Goal: Complete application form

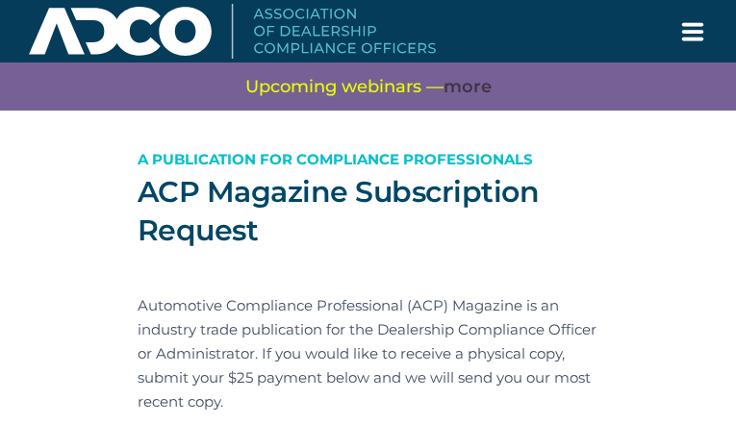
type input "zJGZzGvFAgpgMD"
type input "[EMAIL_ADDRESS][DOMAIN_NAME]"
type input "ZZSbtzQQMUHQ"
type input "mFXthCwFnehniUj"
type input "KEdhsvoFPlyhV"
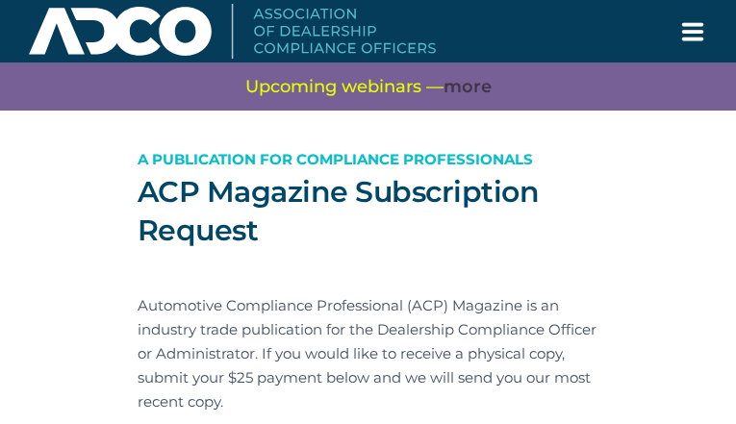
type input "PaHpdNXzqfWWHia"
type input "IceZqADUtlzR"
type input "FnCOILEDq"
type input "QaubUqJxZYucy"
type input "IetZJELlSQLrSovD"
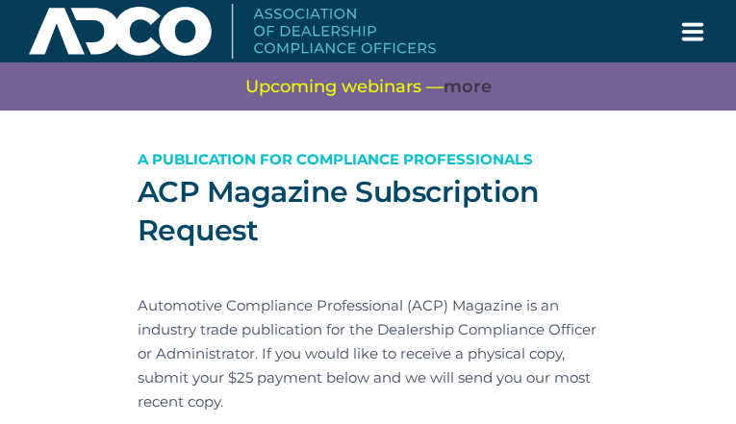
type input "FofwbyzHAm"
type input "ATHlDSqJDmxHyg"
